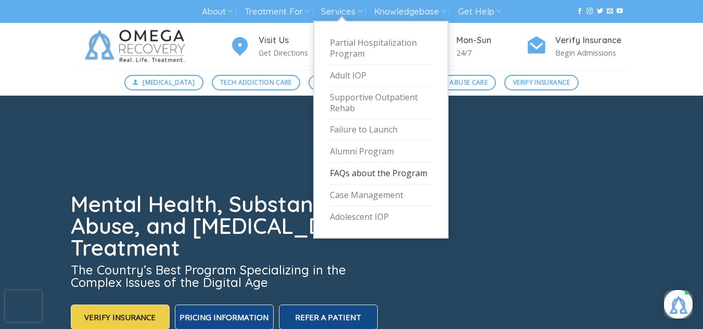
click at [393, 180] on link "FAQs about the Program" at bounding box center [381, 174] width 102 height 22
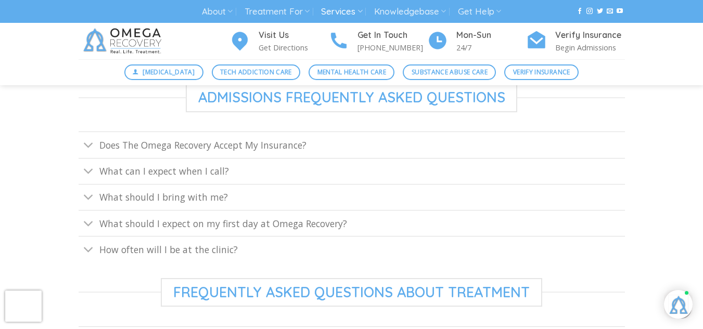
scroll to position [405, 0]
click at [93, 148] on icon "Toggle" at bounding box center [88, 144] width 11 height 19
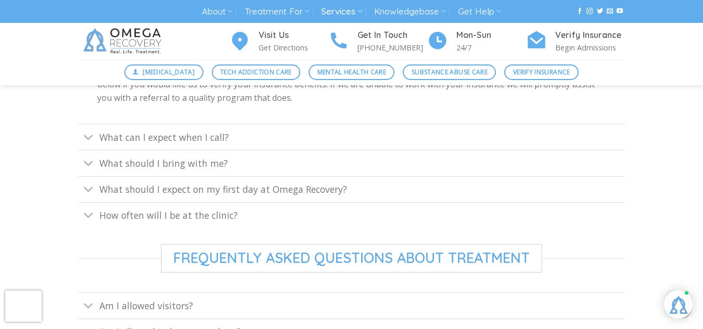
scroll to position [613, 0]
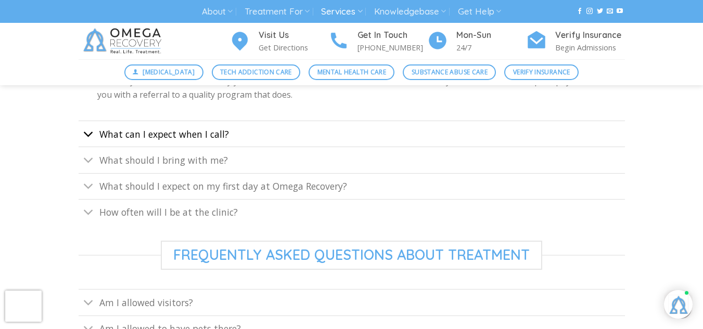
click at [89, 136] on icon "Toggle" at bounding box center [88, 134] width 11 height 19
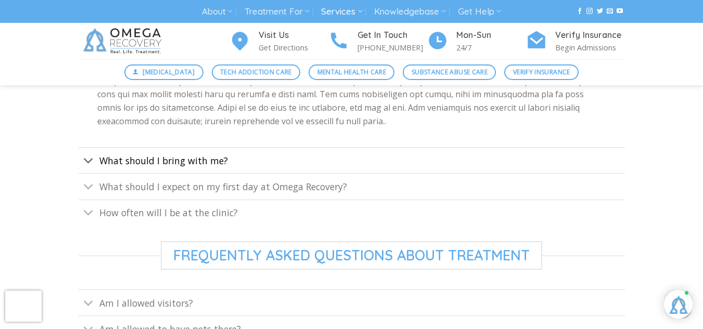
scroll to position [589, 0]
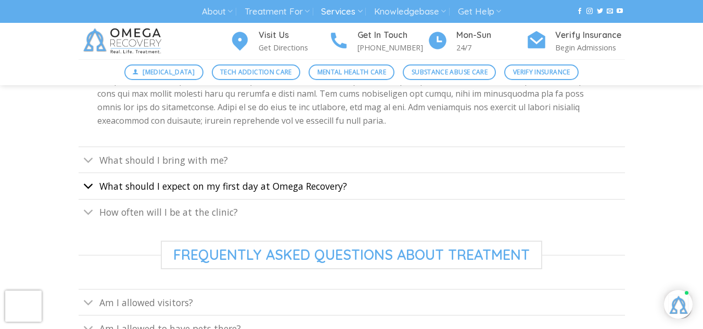
click at [94, 189] on icon "Toggle" at bounding box center [88, 186] width 11 height 19
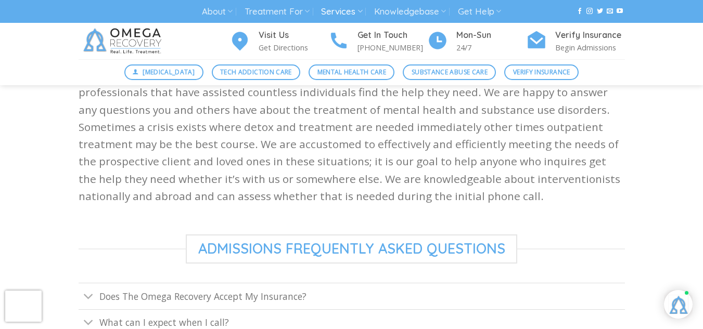
scroll to position [0, 0]
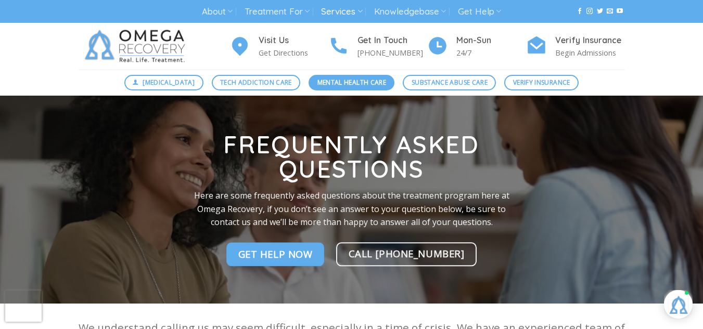
click at [341, 80] on span "Mental Health Care" at bounding box center [351, 82] width 69 height 10
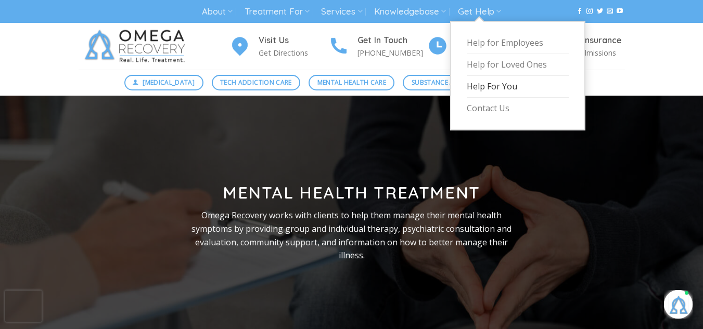
click at [502, 86] on link "Help For You" at bounding box center [518, 87] width 102 height 22
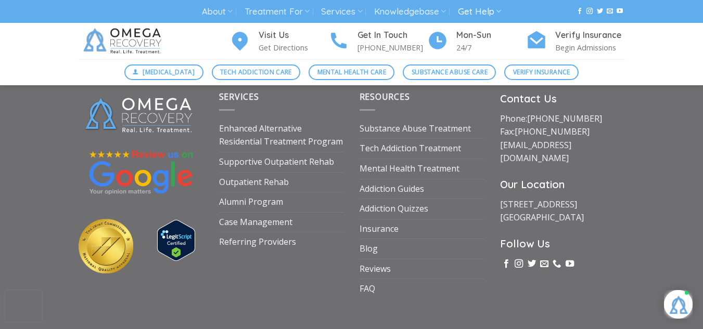
scroll to position [740, 0]
